Goal: Task Accomplishment & Management: Use online tool/utility

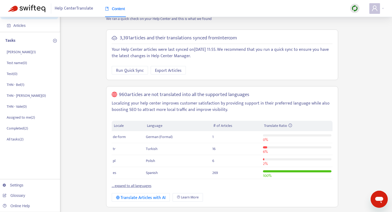
scroll to position [21, 0]
click at [15, 106] on p "THN - Vale ( 0 )" at bounding box center [17, 107] width 20 height 6
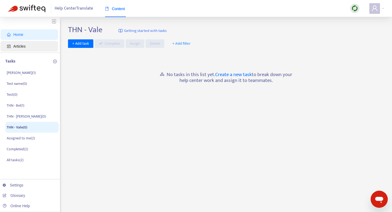
click at [33, 43] on span "Articles" at bounding box center [30, 46] width 47 height 11
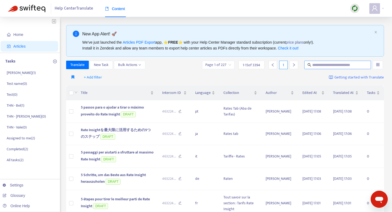
click at [346, 67] on input "text" at bounding box center [337, 65] width 51 height 6
type input "**********"
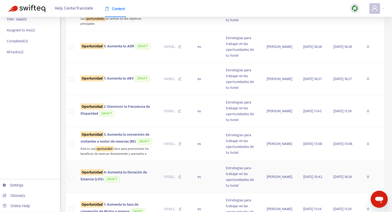
scroll to position [112, 0]
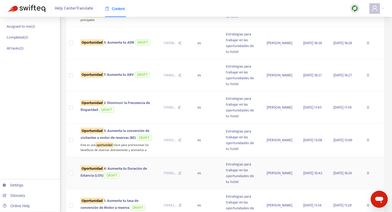
click at [128, 166] on span "Oportunidad 4: Aumenta tu Duración de Estancia (LOS)" at bounding box center [113, 172] width 66 height 13
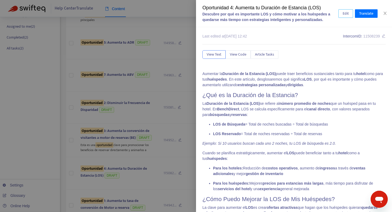
click at [349, 12] on button "Edit" at bounding box center [345, 13] width 15 height 9
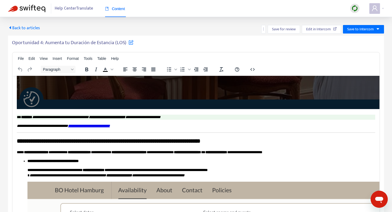
scroll to position [541, 0]
